Goal: Task Accomplishment & Management: Manage account settings

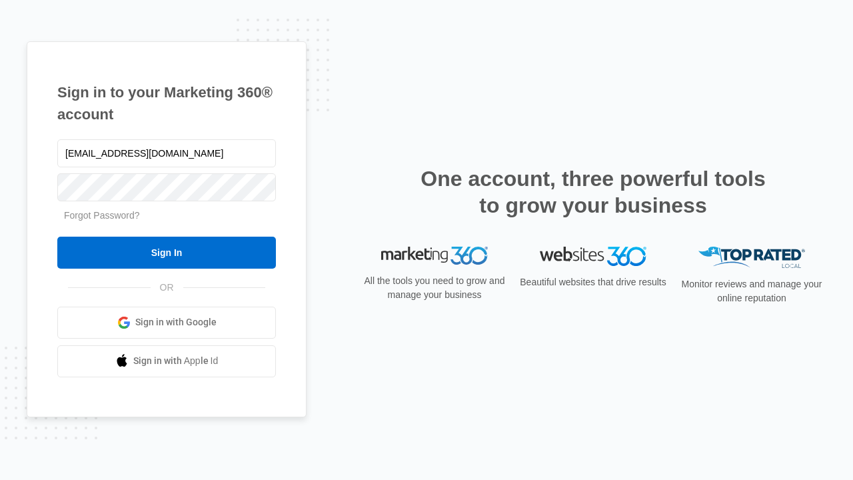
type input "[EMAIL_ADDRESS][DOMAIN_NAME]"
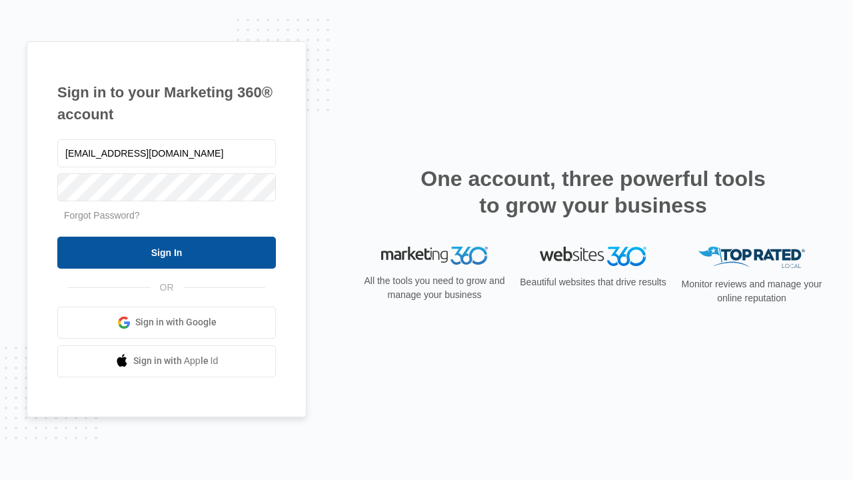
click at [167, 252] on input "Sign In" at bounding box center [166, 252] width 218 height 32
